Goal: Information Seeking & Learning: Compare options

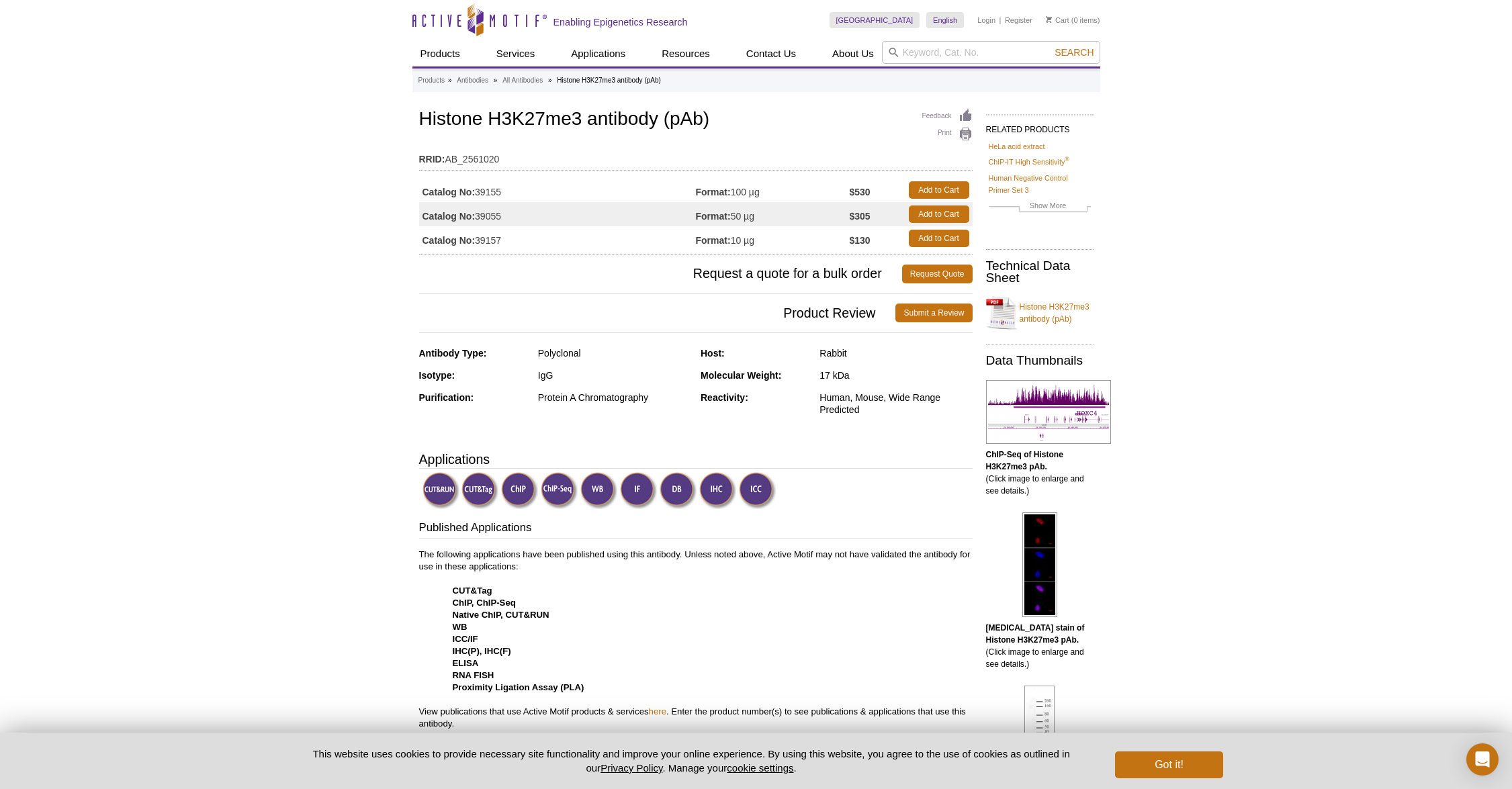
click at [470, 486] on img at bounding box center [480, 490] width 37 height 37
click at [477, 491] on img at bounding box center [480, 490] width 37 height 37
click at [477, 492] on img at bounding box center [480, 490] width 37 height 37
click at [506, 550] on p "The following applications have been published using this antibody. Unless note…" at bounding box center [696, 640] width 553 height 181
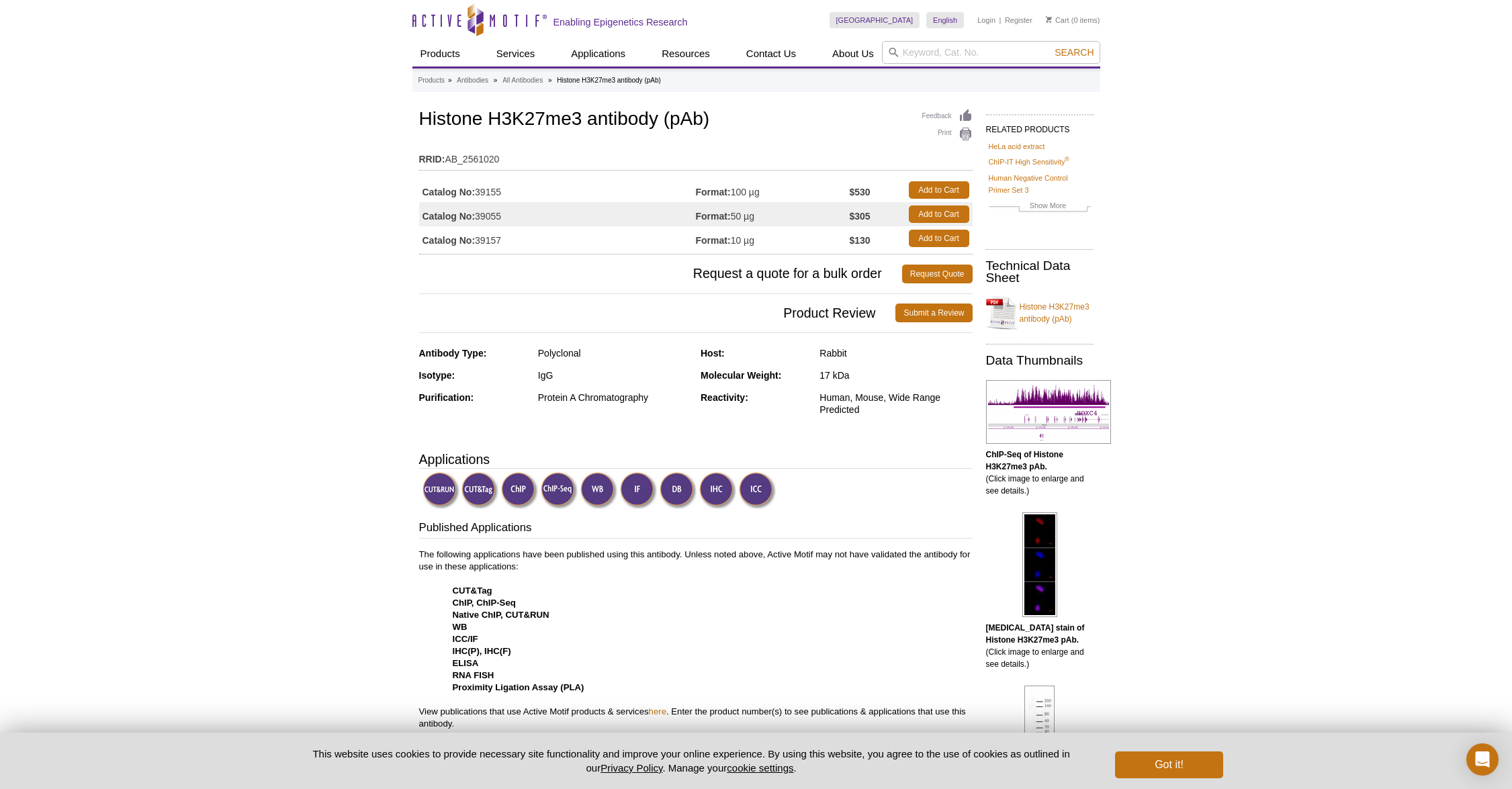
click at [506, 550] on p "The following applications have been published using this antibody. Unless note…" at bounding box center [696, 640] width 553 height 181
click at [931, 54] on input "search" at bounding box center [991, 52] width 218 height 22
type input "39133"
click at [1050, 47] on button "Search" at bounding box center [1074, 53] width 47 height 12
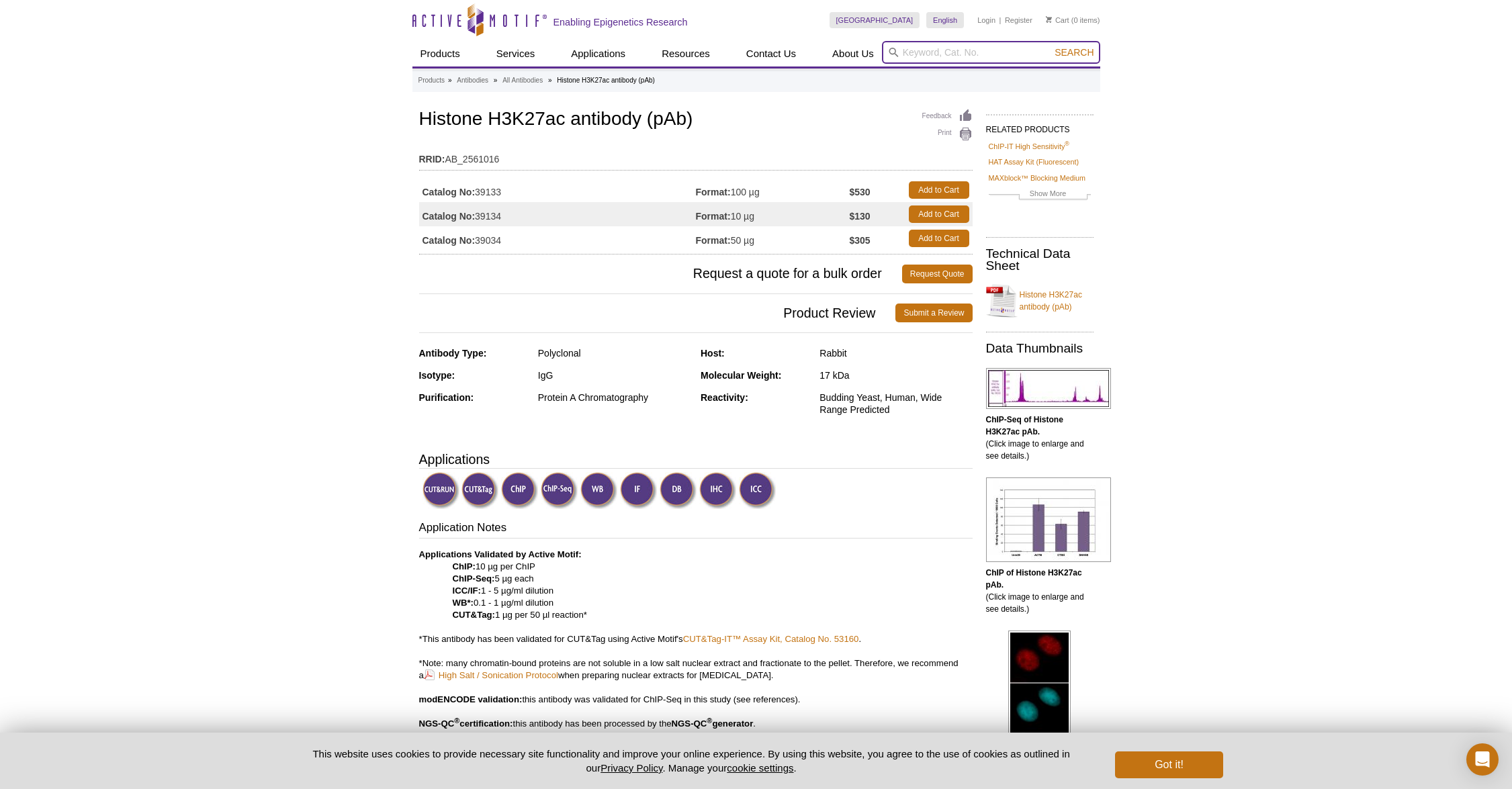
click at [918, 56] on input "search" at bounding box center [991, 52] width 218 height 22
type input "h3k9me3"
click at [1050, 47] on button "Search" at bounding box center [1074, 53] width 47 height 12
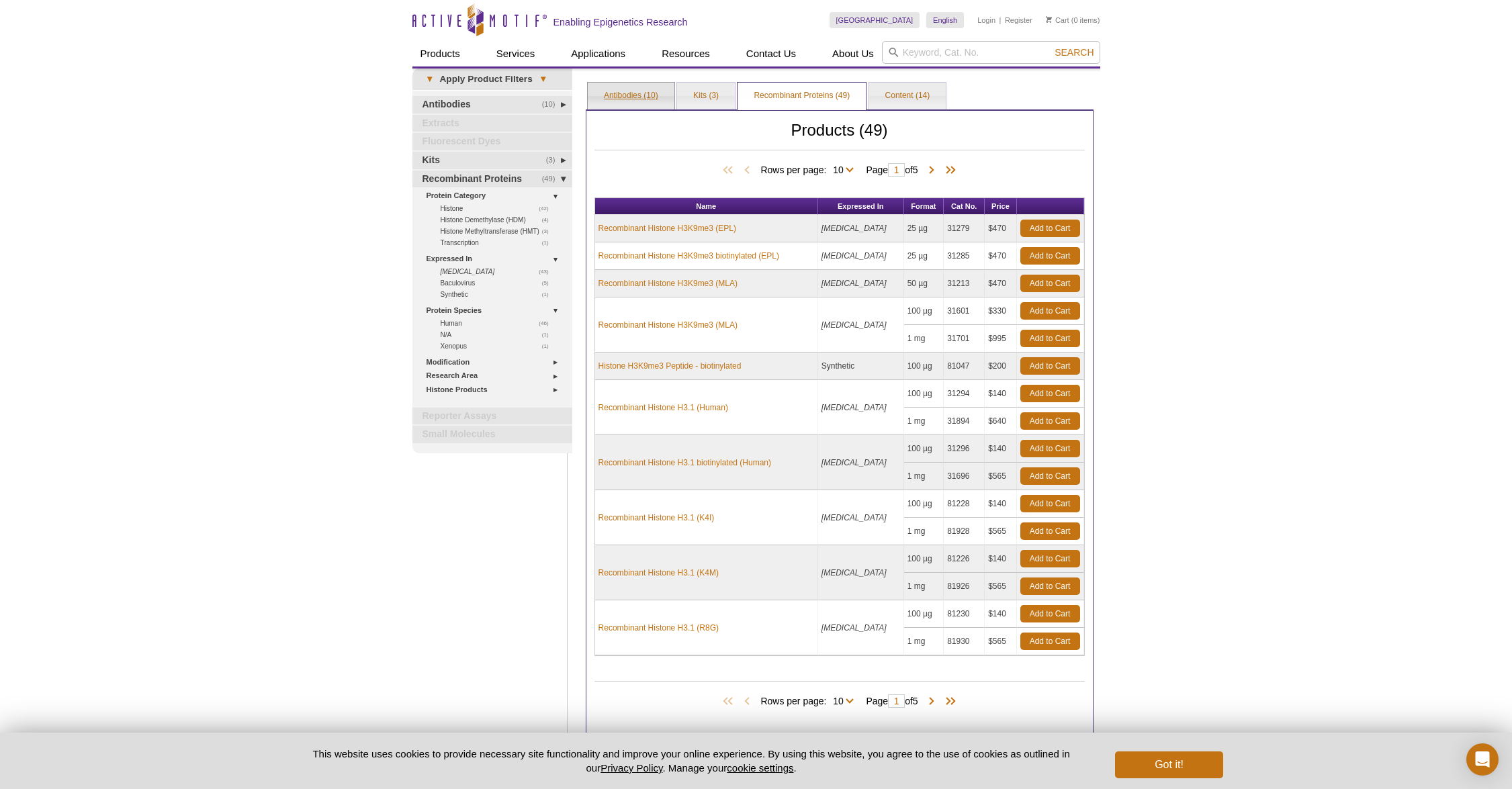
click at [640, 93] on link "Antibodies (10)" at bounding box center [631, 96] width 86 height 27
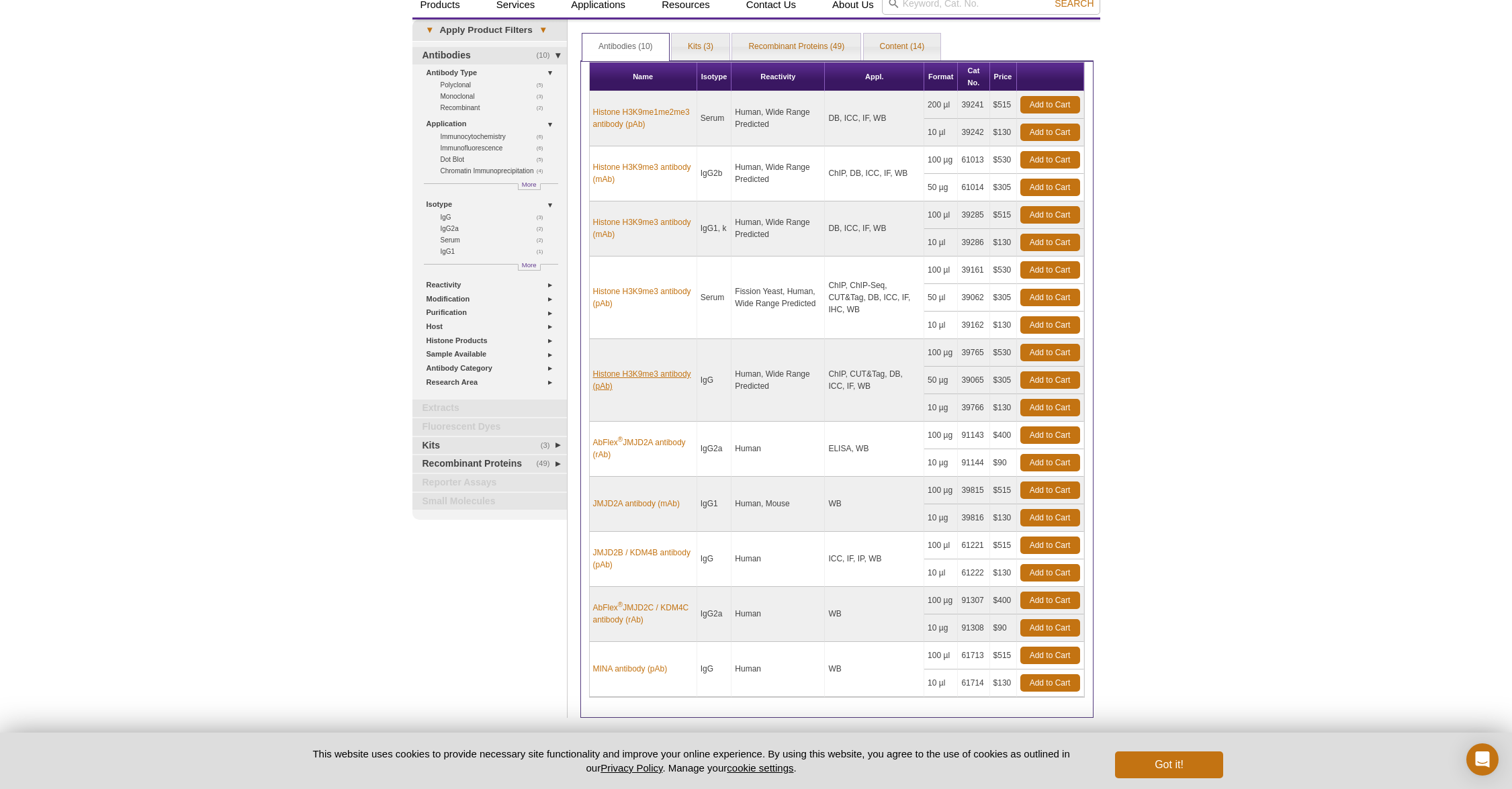
scroll to position [62, 0]
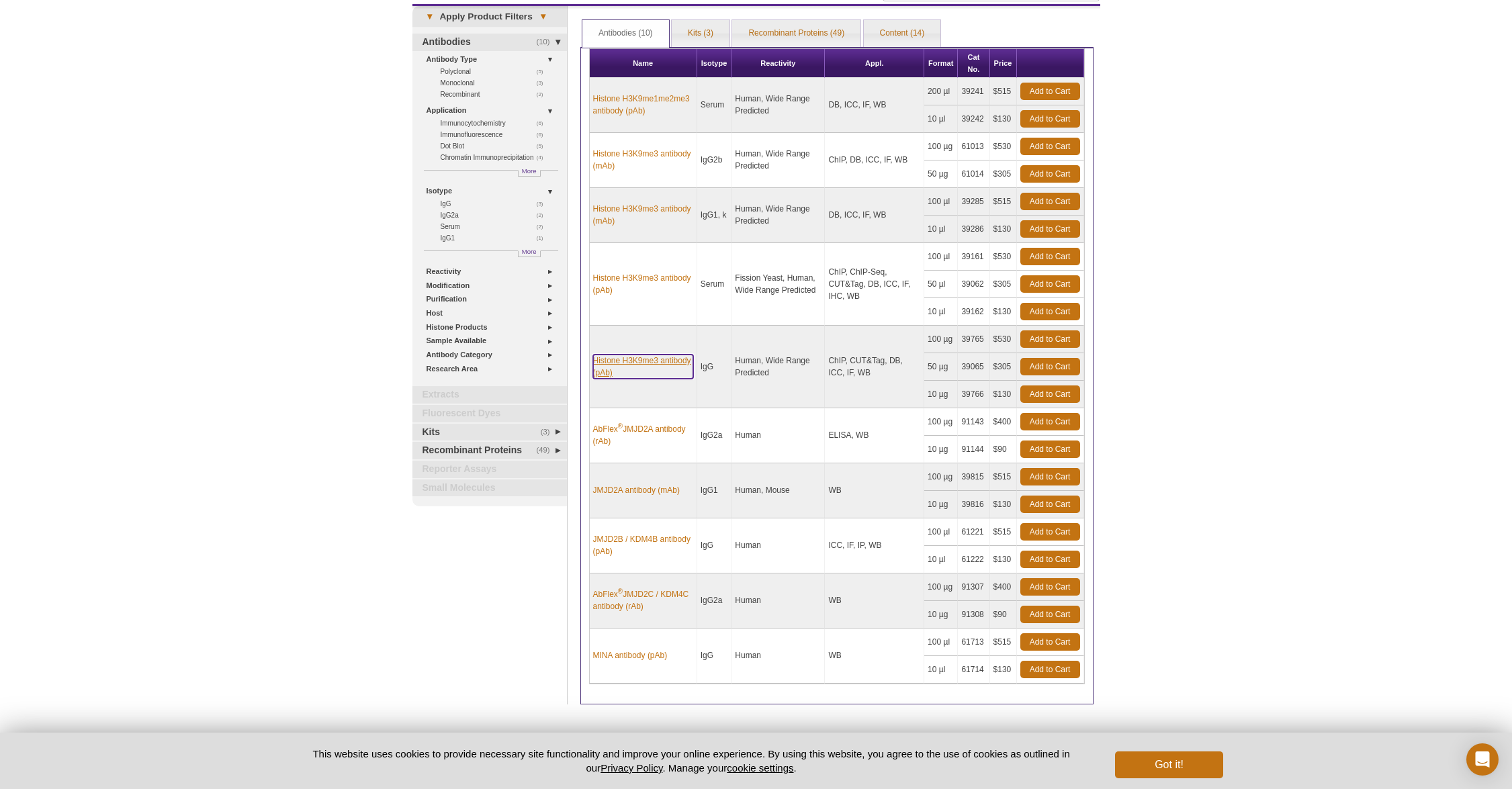
click at [664, 363] on link "Histone H3K9me3 antibody (pAb)" at bounding box center [643, 367] width 100 height 24
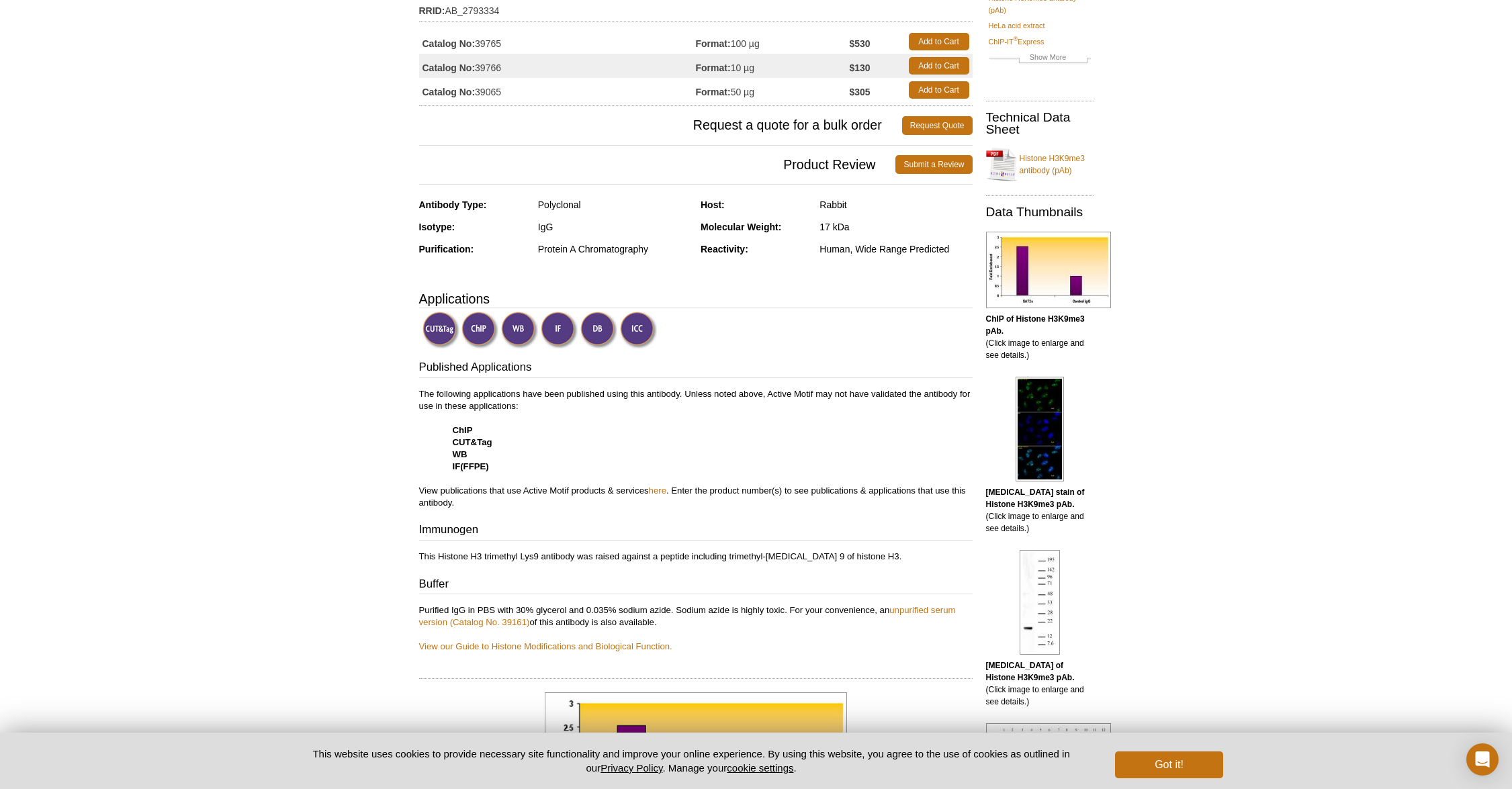
scroll to position [89, 0]
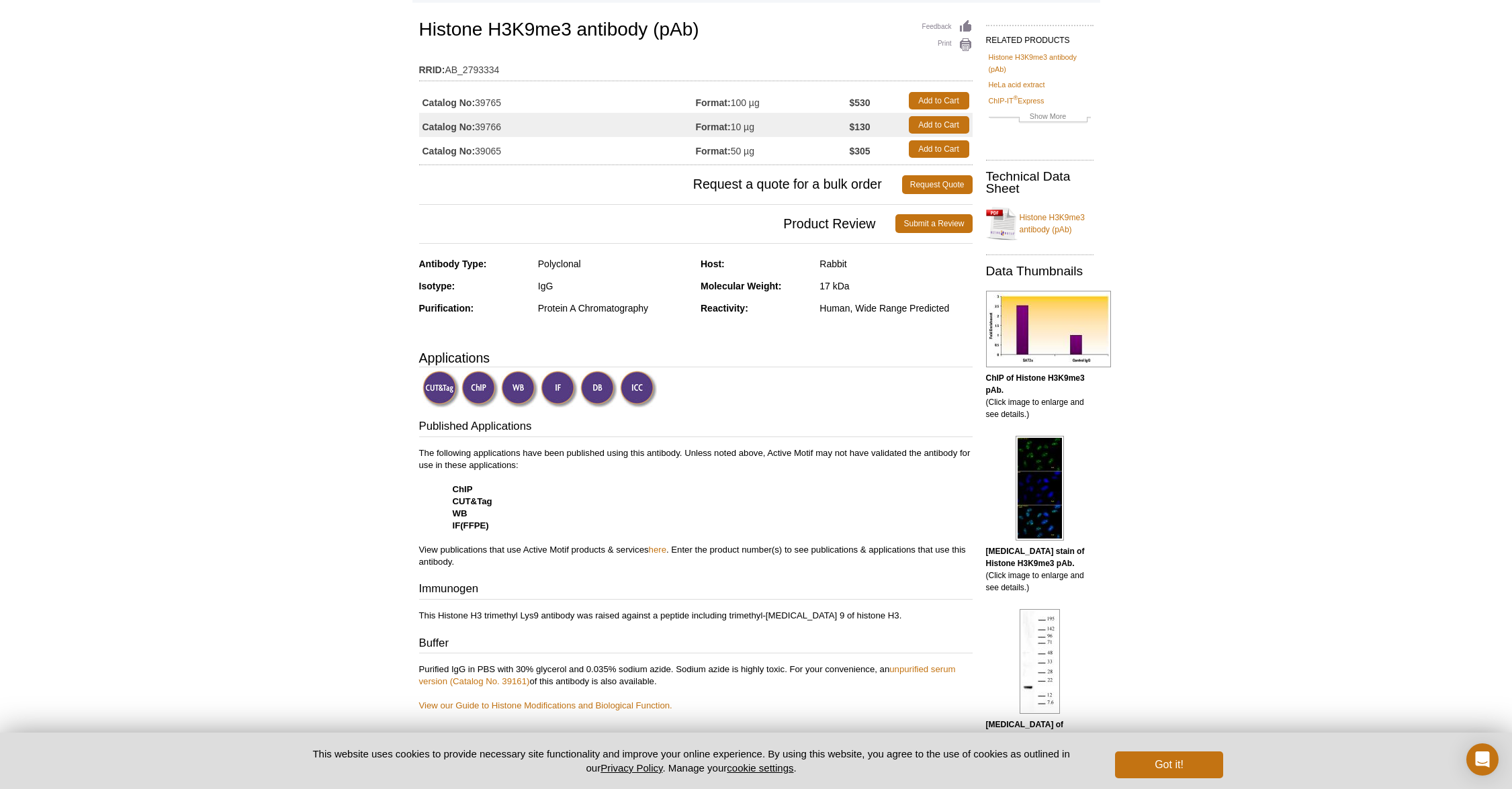
click at [442, 389] on img at bounding box center [440, 389] width 37 height 37
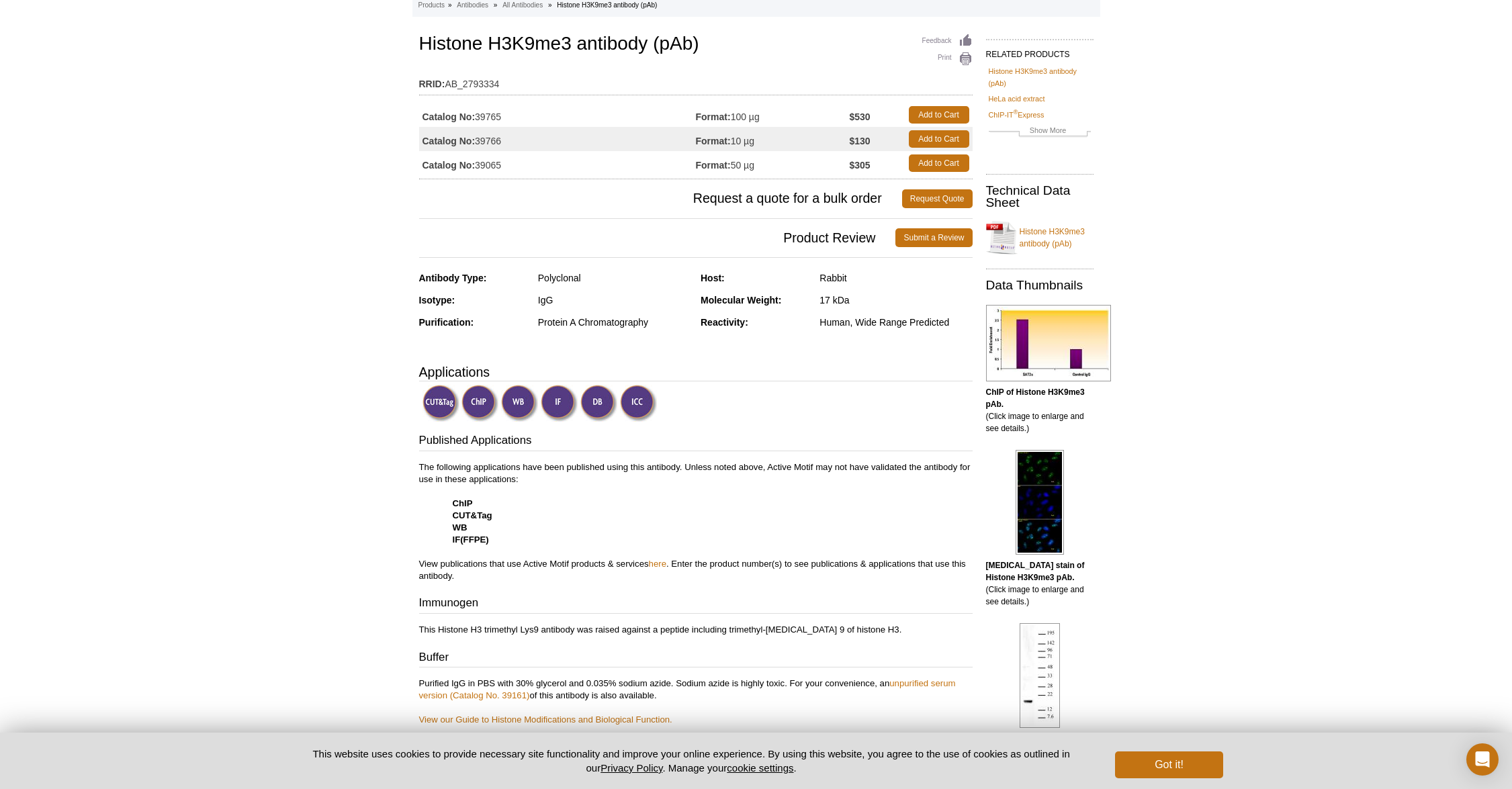
scroll to position [0, 0]
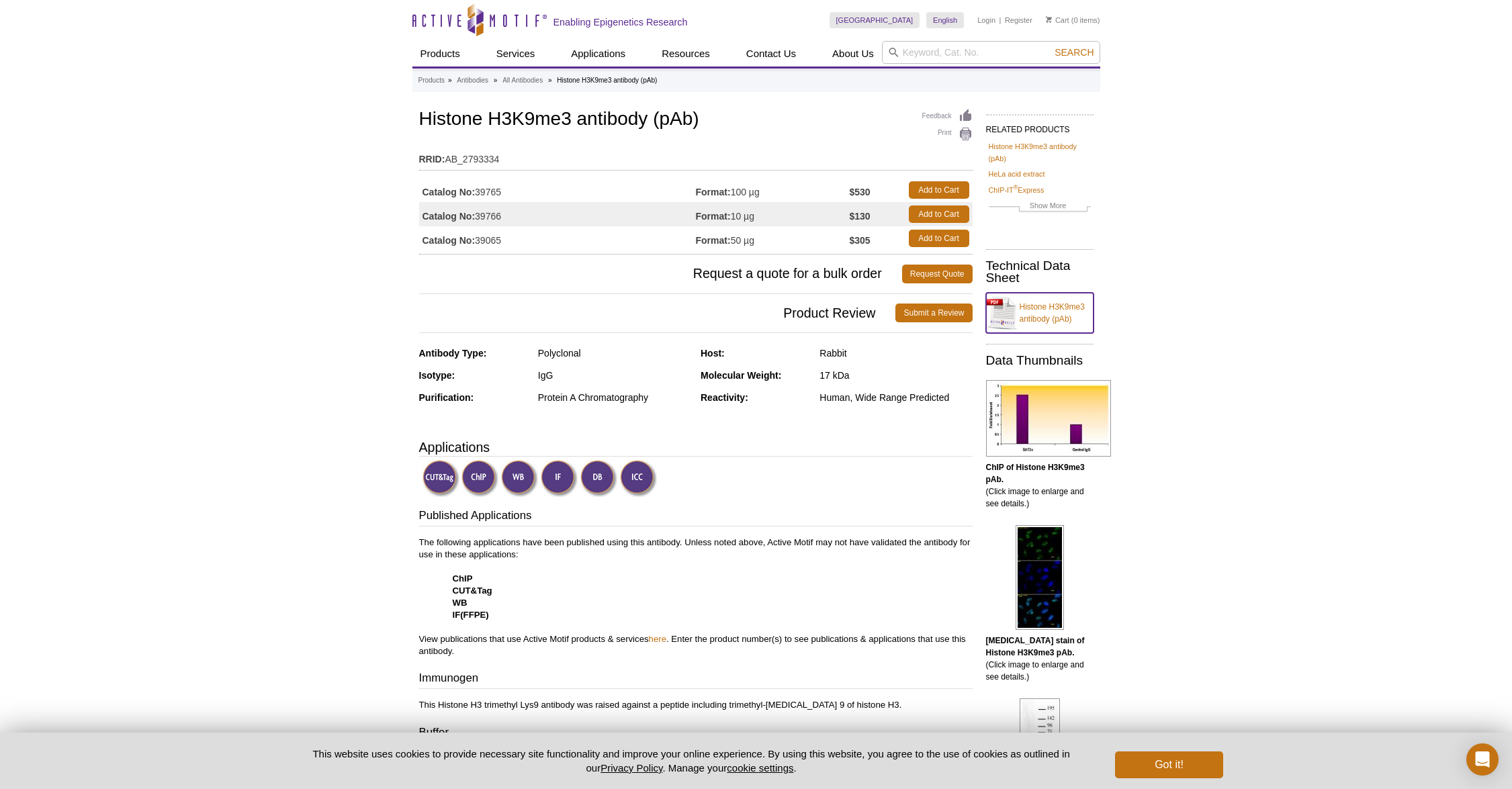
click at [1044, 318] on link "Histone H3K9me3 antibody (pAb)" at bounding box center [1039, 312] width 108 height 41
click at [924, 55] on input "search" at bounding box center [991, 52] width 218 height 22
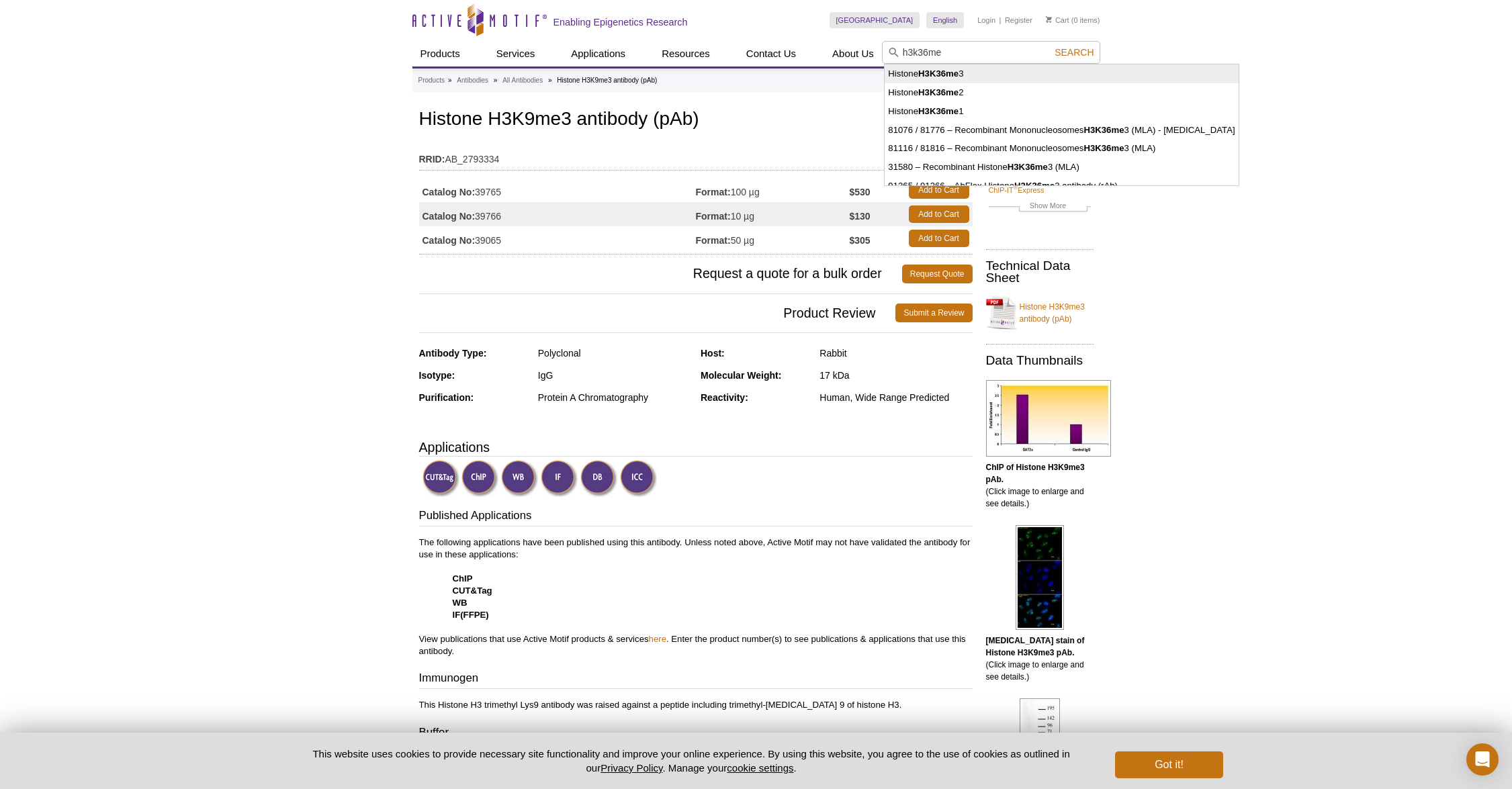
click at [916, 73] on li "Histone H3K36me 3" at bounding box center [1061, 74] width 353 height 19
type input "Histone H3K36me3"
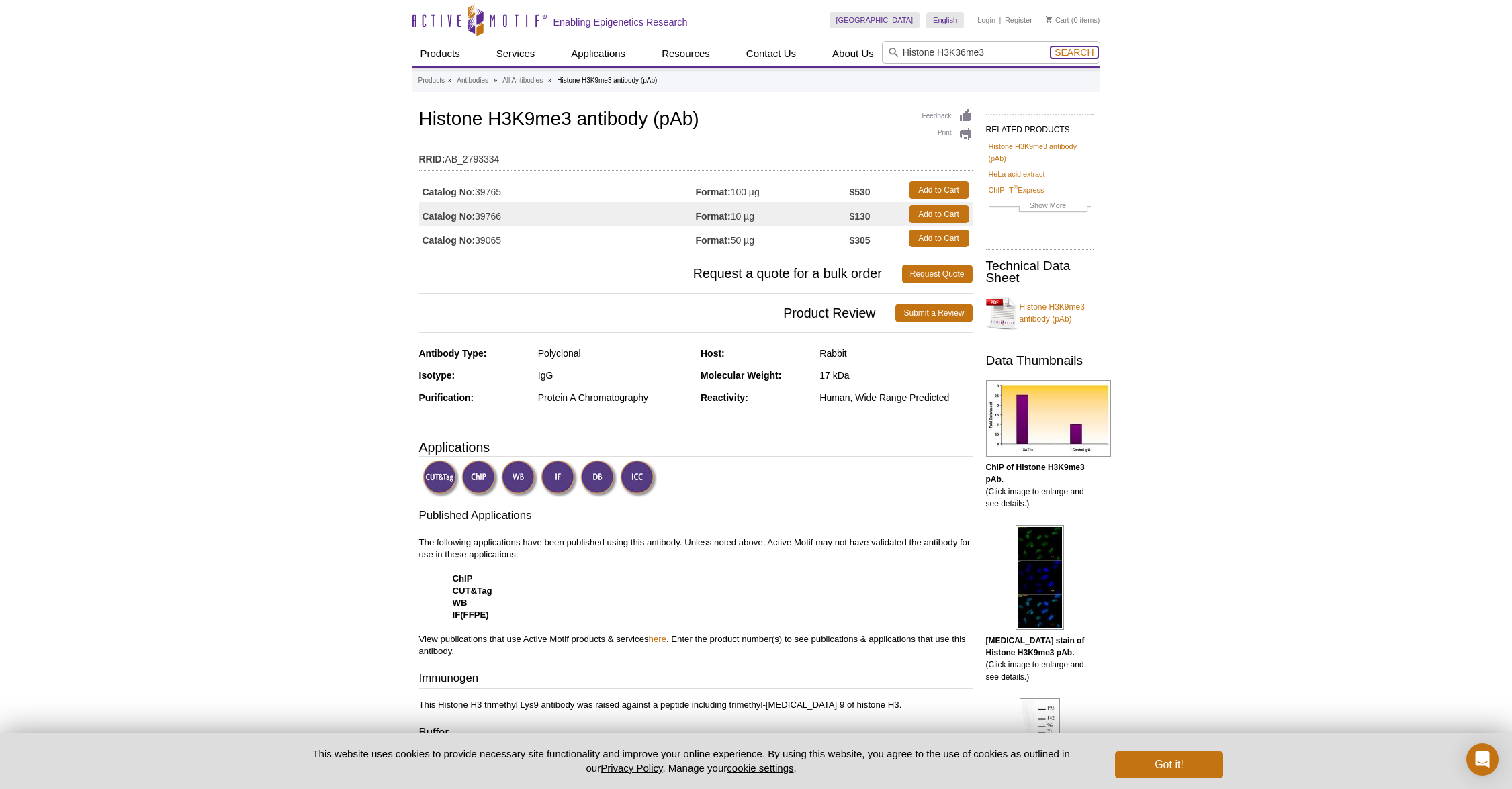
click at [1083, 57] on span "Search" at bounding box center [1074, 52] width 39 height 10
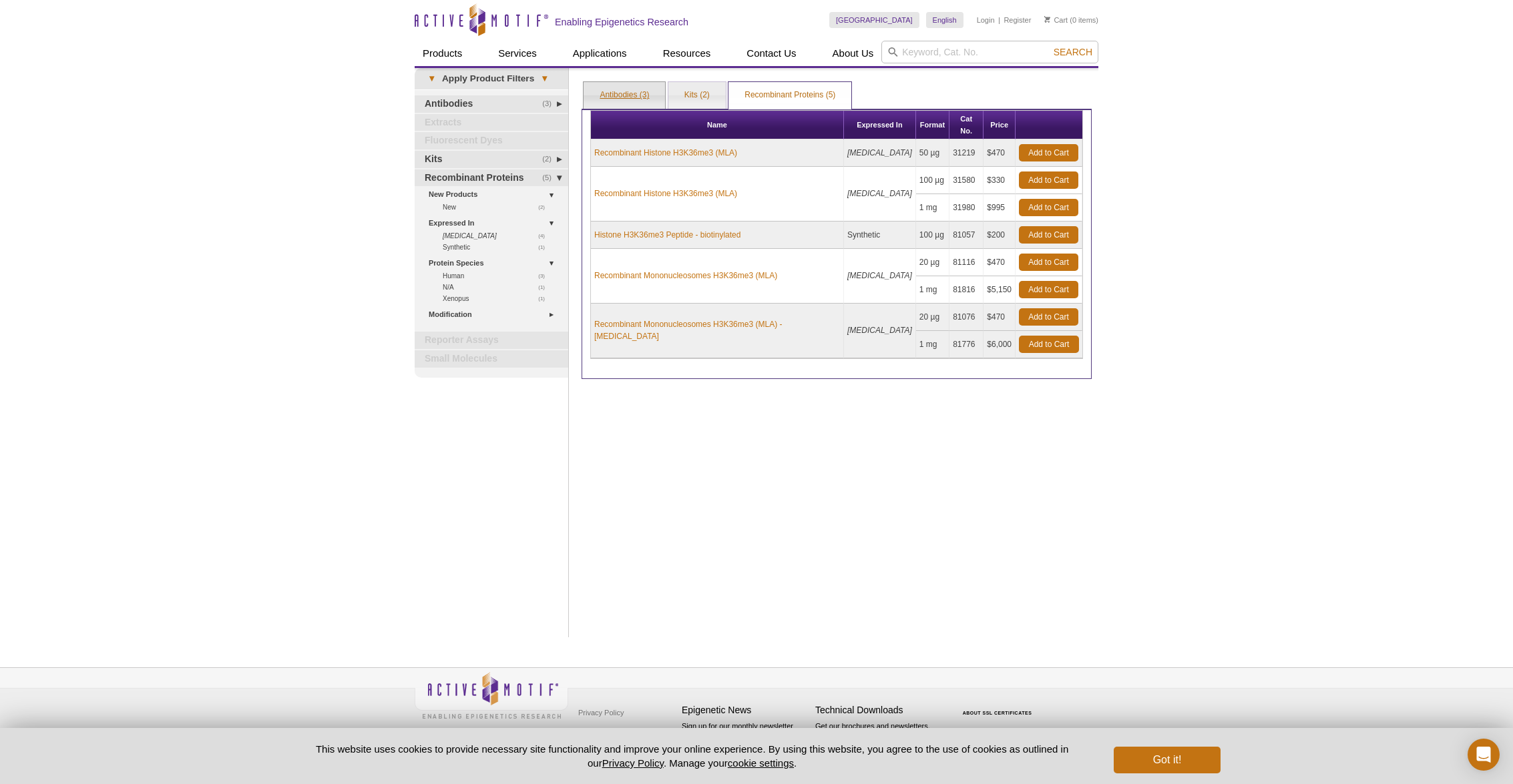
click at [615, 99] on link "Antibodies (3)" at bounding box center [624, 95] width 82 height 27
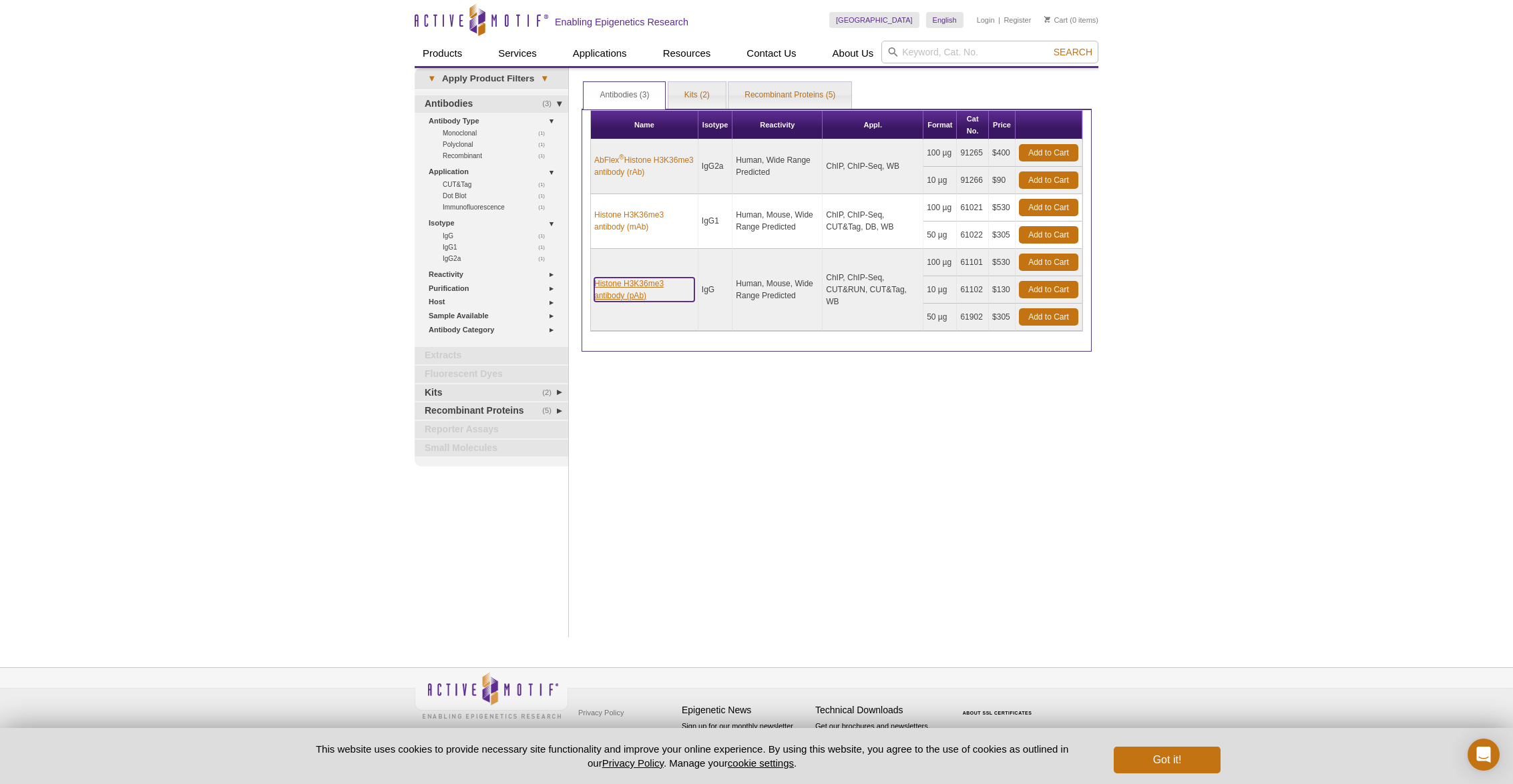
click at [627, 286] on link "Histone H3K36me3 antibody (pAb)" at bounding box center [645, 290] width 100 height 24
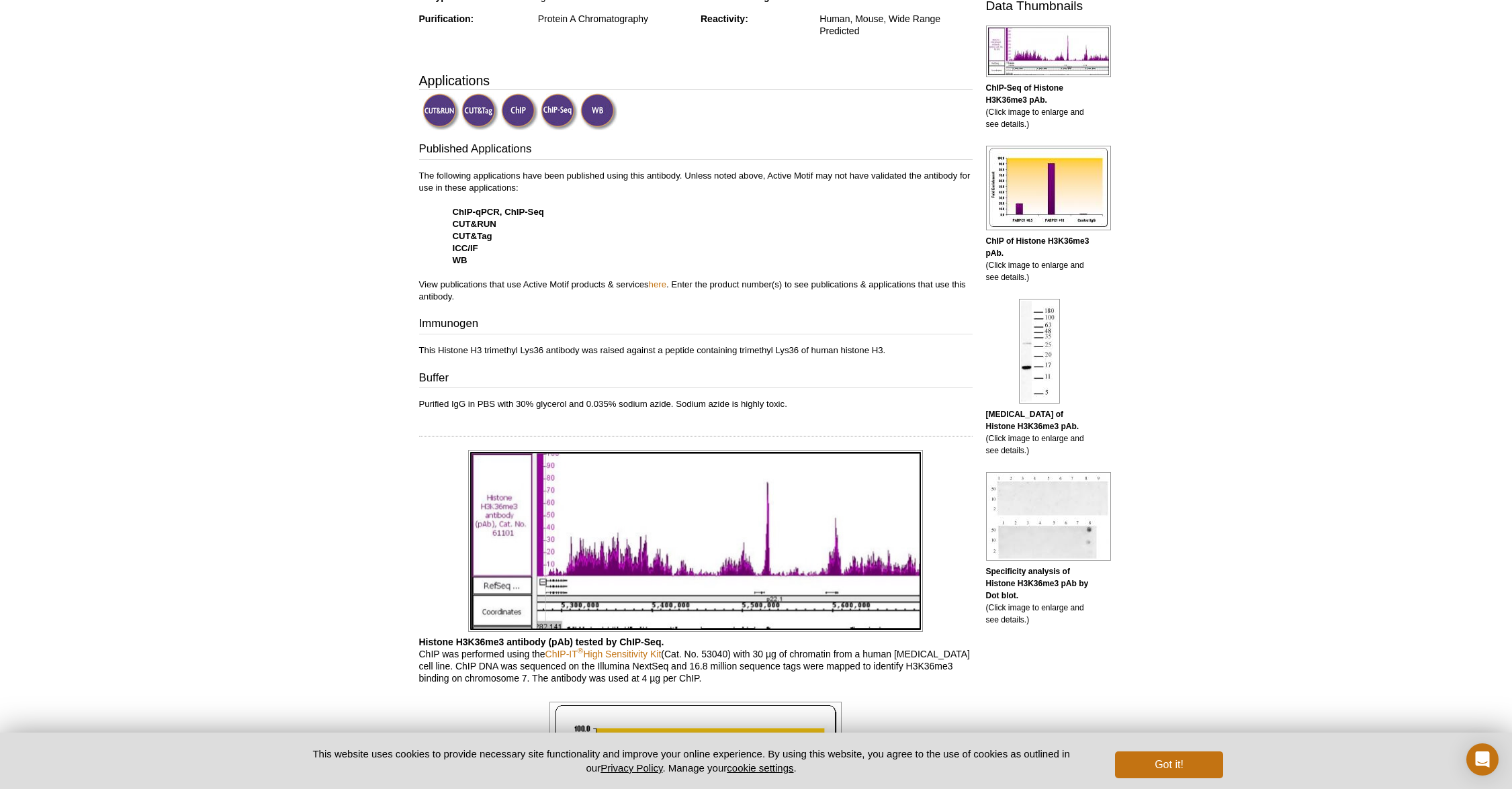
scroll to position [207, 0]
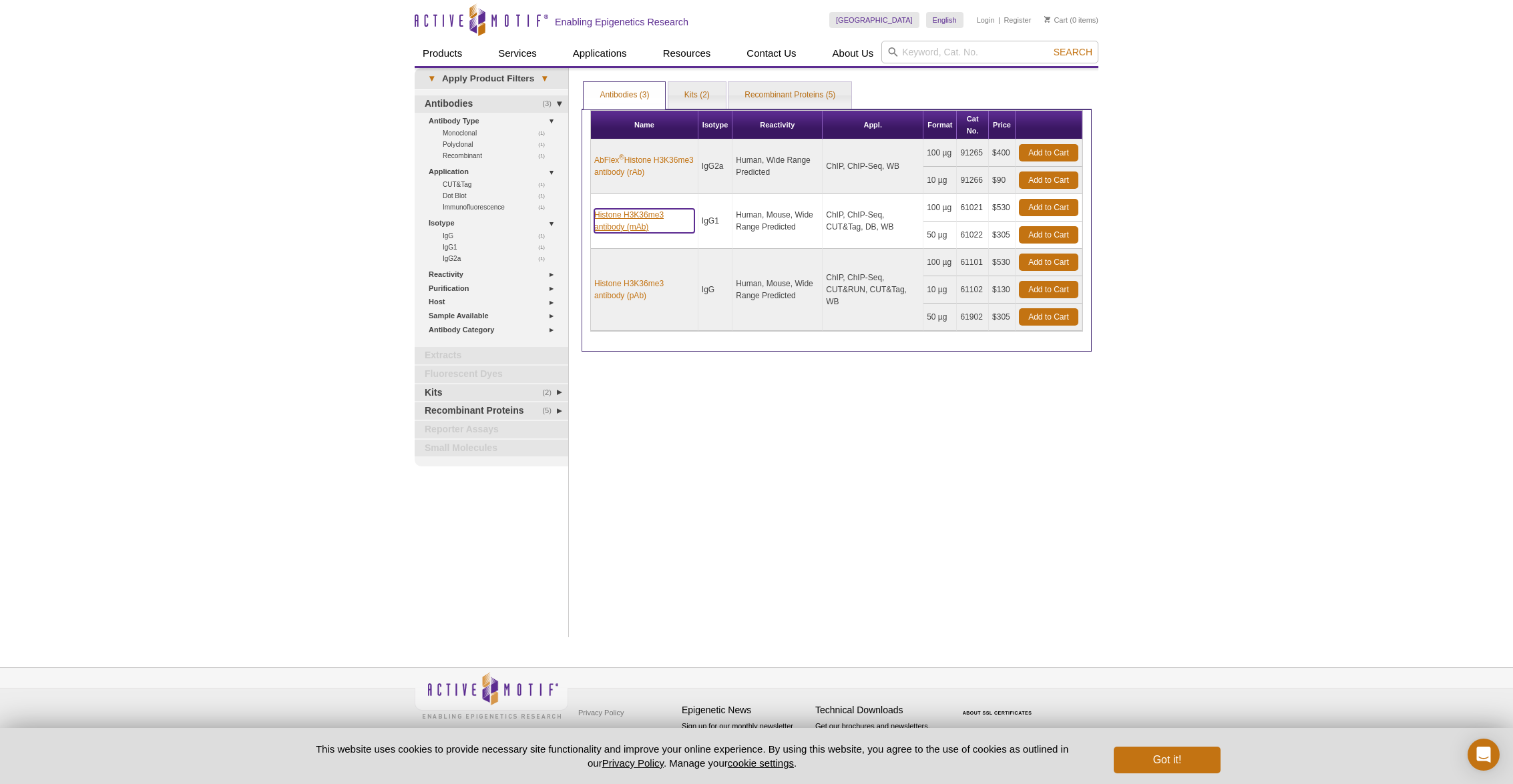
click at [640, 221] on link "Histone H3K36me3 antibody (mAb)" at bounding box center [645, 221] width 100 height 24
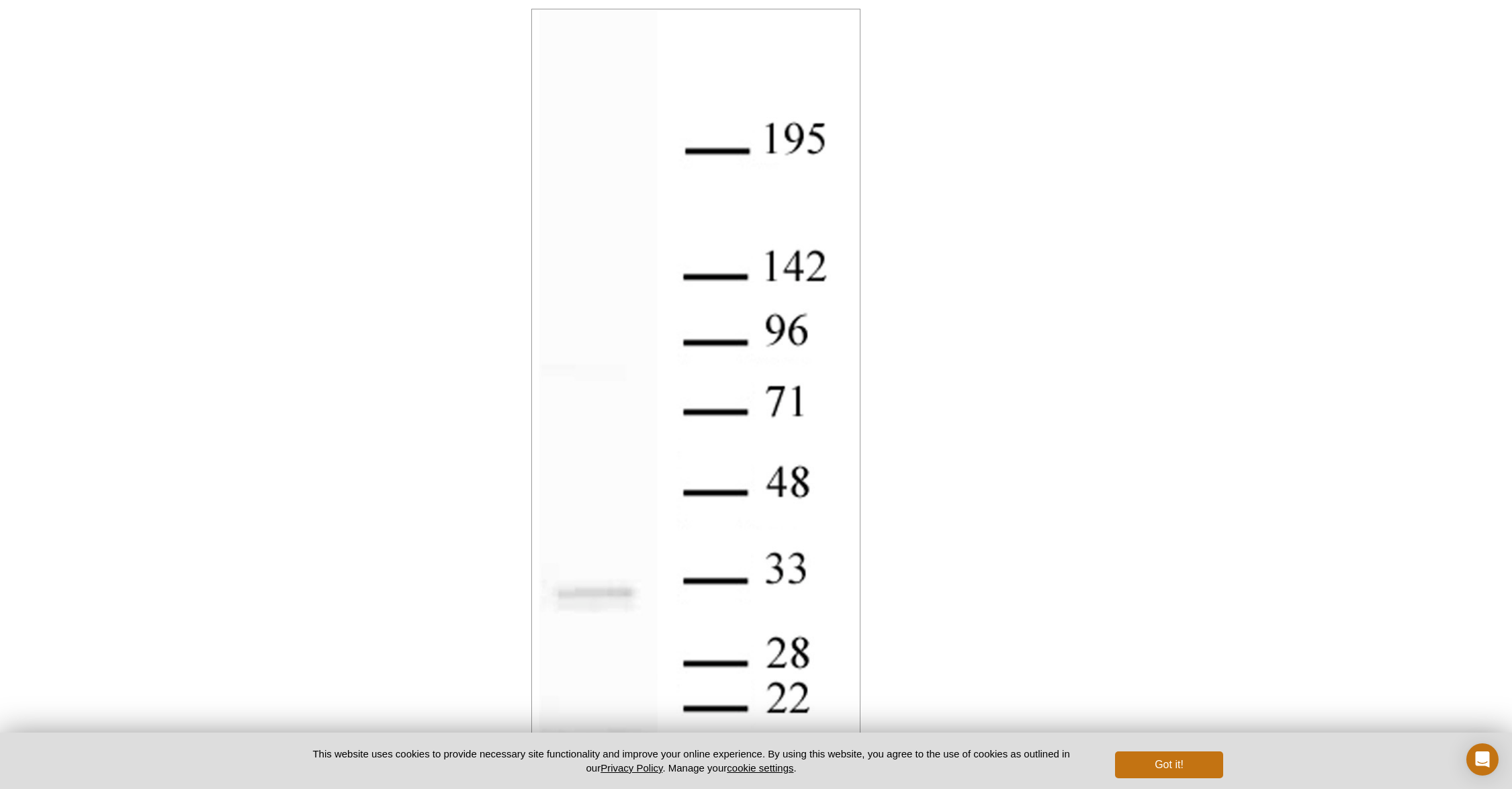
scroll to position [619, 0]
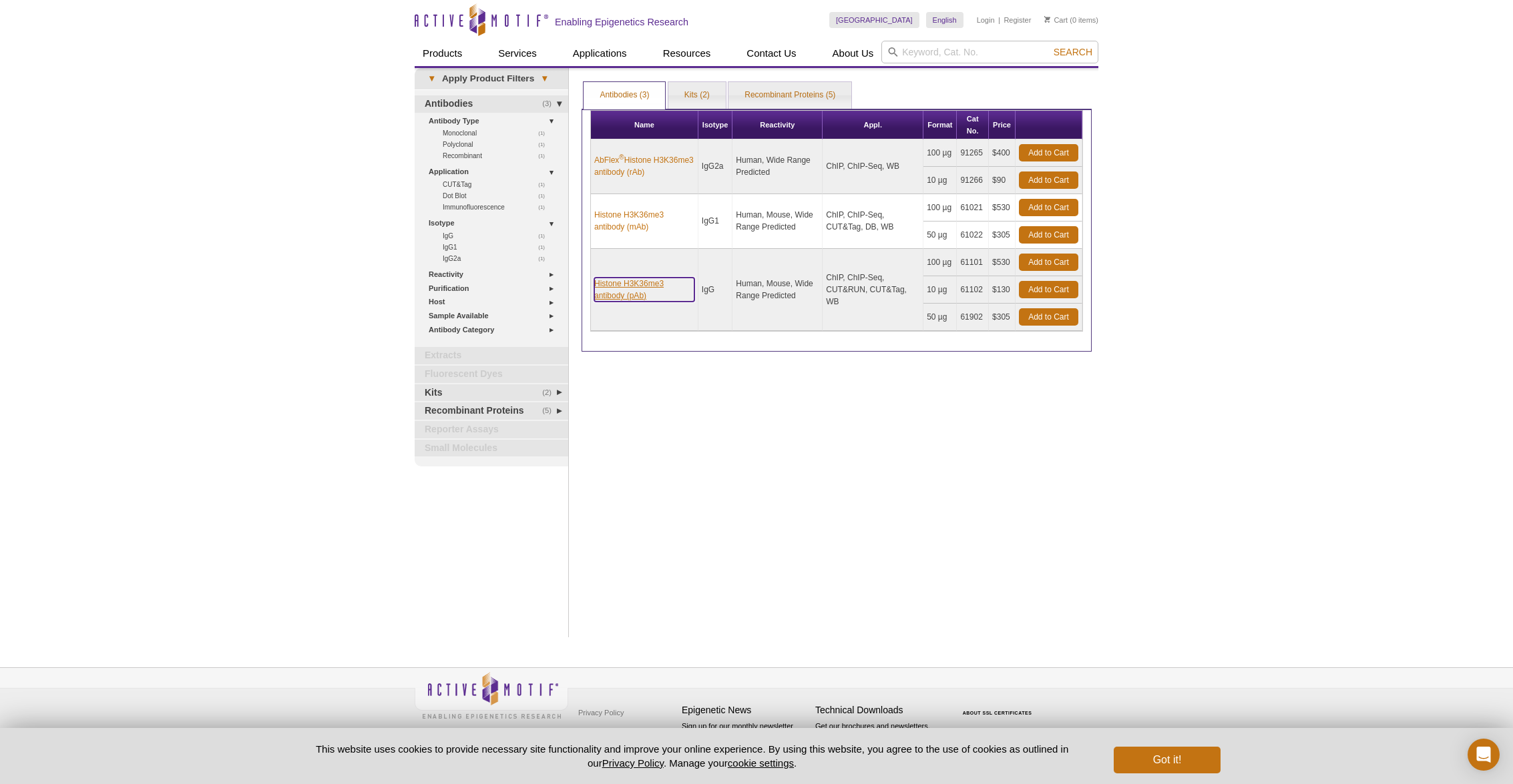
click at [622, 282] on link "Histone H3K36me3 antibody (pAb)" at bounding box center [645, 290] width 100 height 24
